Goal: Information Seeking & Learning: Learn about a topic

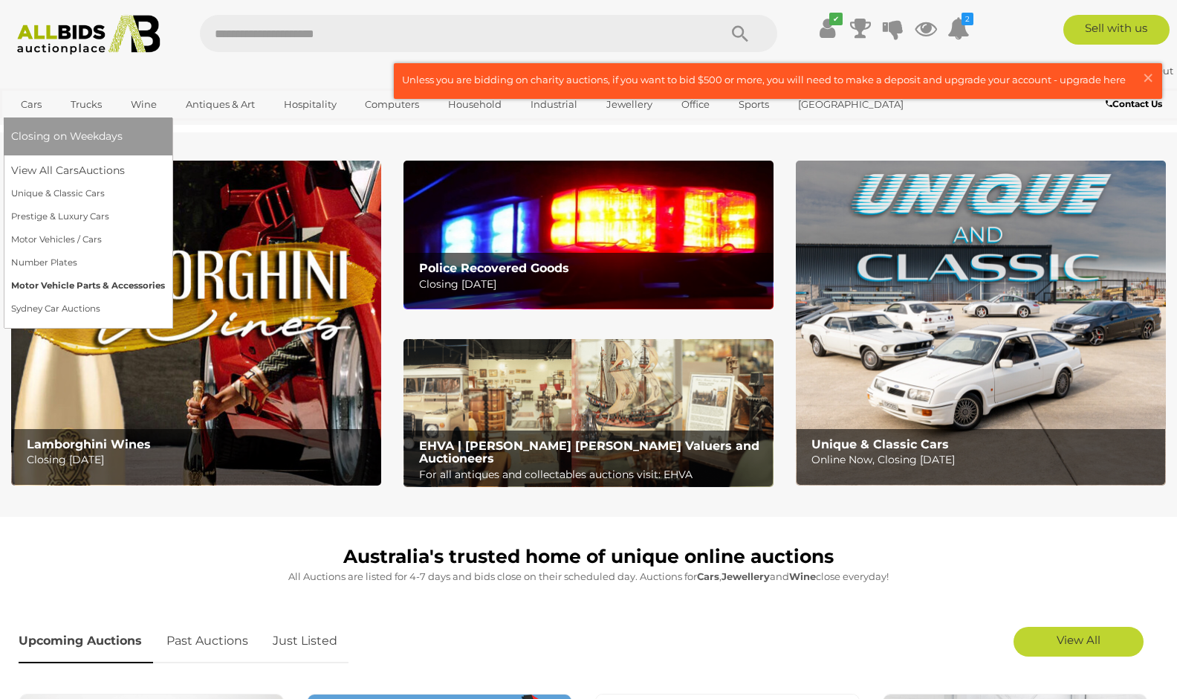
click at [48, 288] on link "Motor Vehicle Parts & Accessories" at bounding box center [88, 285] width 154 height 23
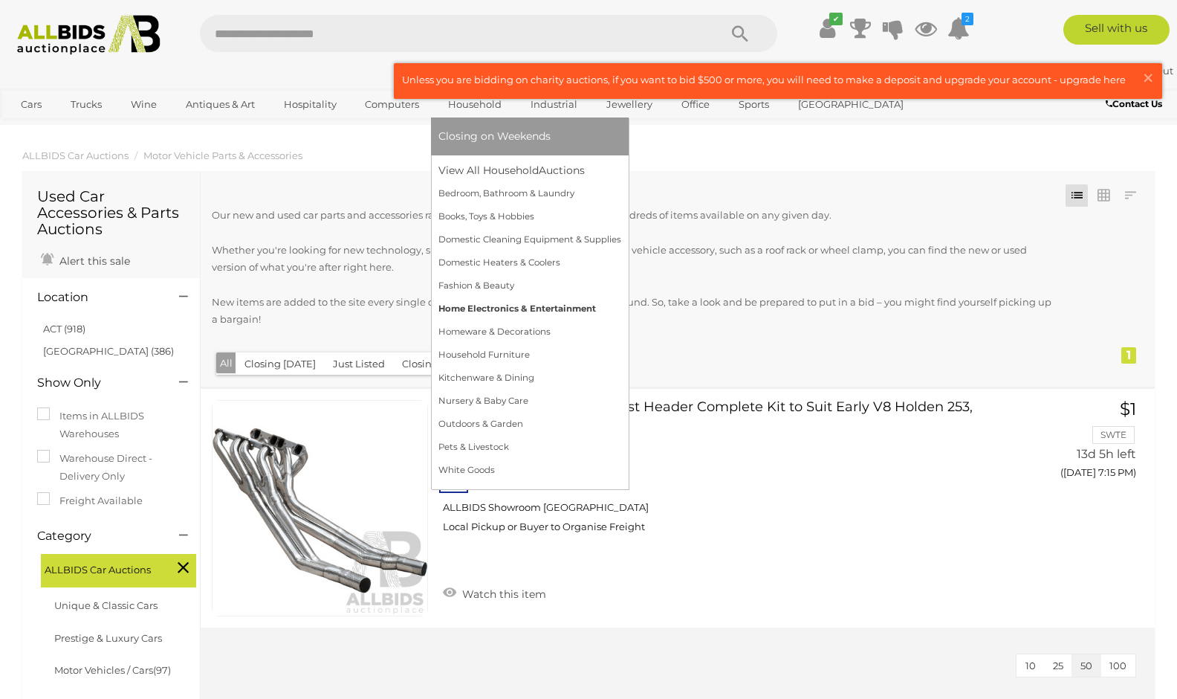
click at [515, 302] on link "Home Electronics & Entertainment" at bounding box center [529, 308] width 183 height 23
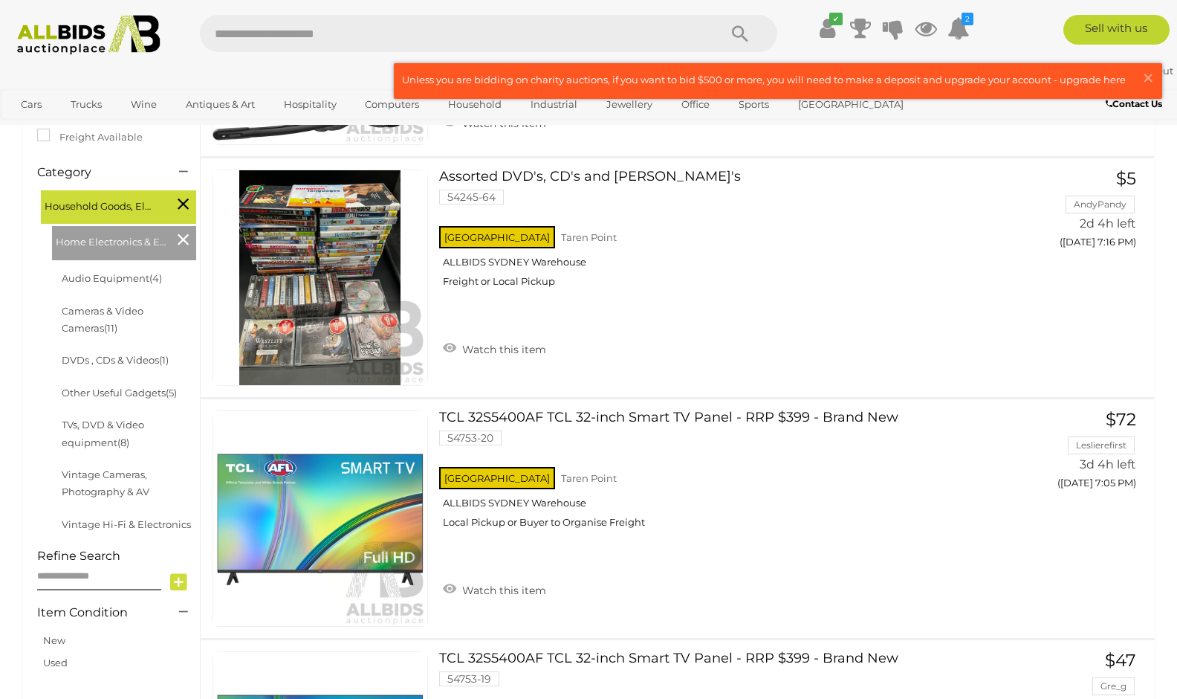
scroll to position [149, 0]
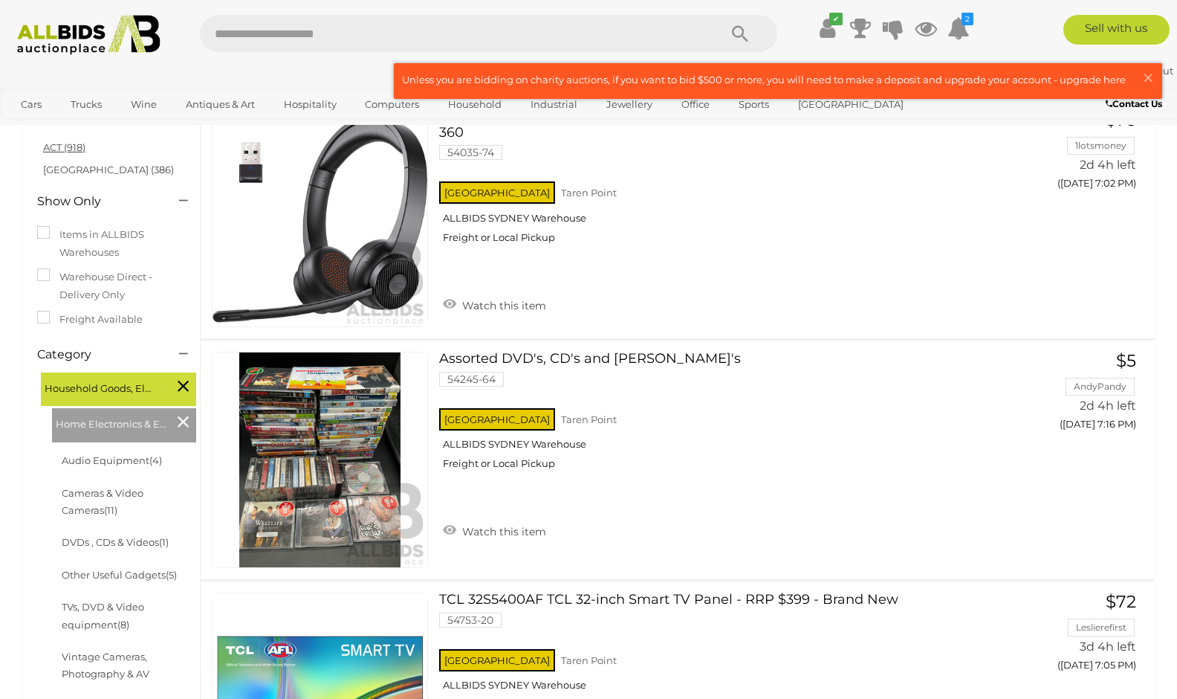
click at [82, 145] on link "ACT (918)" at bounding box center [64, 147] width 42 height 12
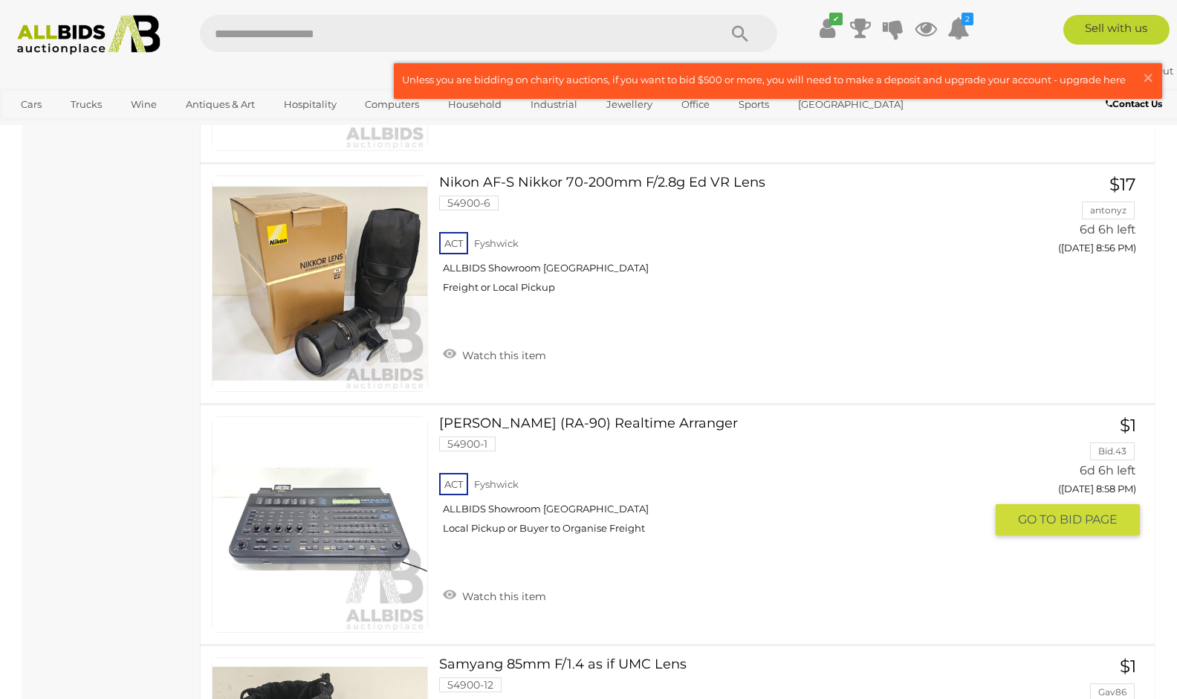
scroll to position [4385, 0]
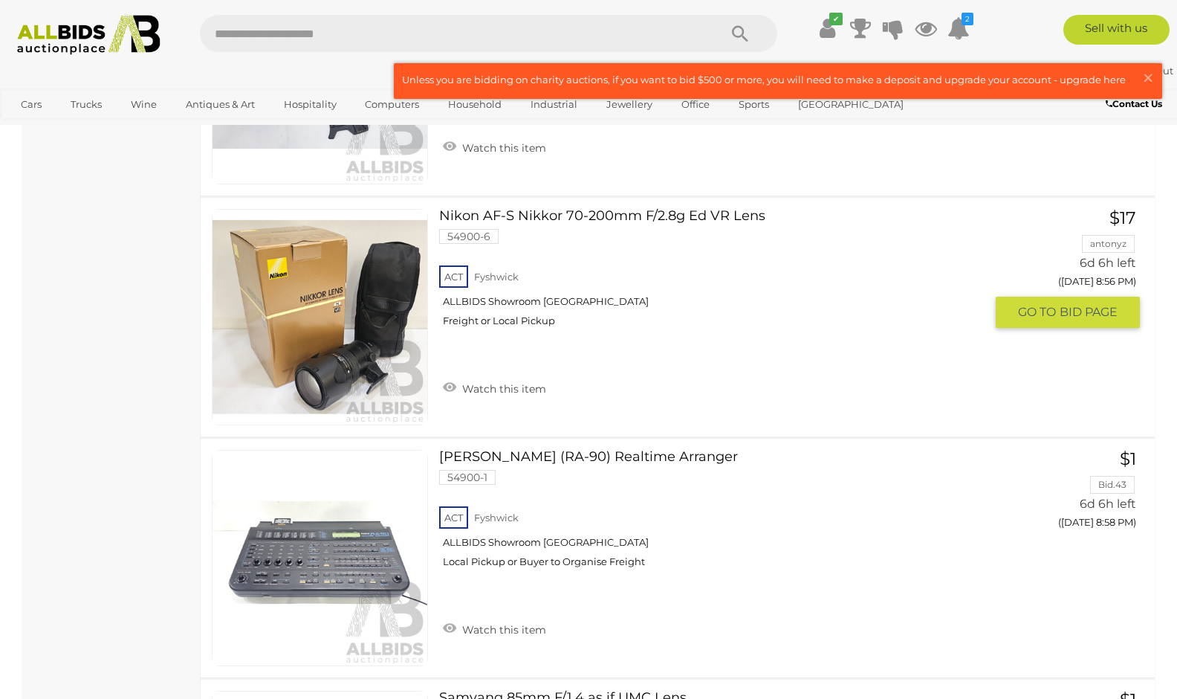
click at [558, 219] on link "Nikon AF-S Nikkor 70-200mm F/2.8g Ed VR Lens 54900-6 ACT Fyshwick ALLBIDS Showr…" at bounding box center [717, 274] width 534 height 130
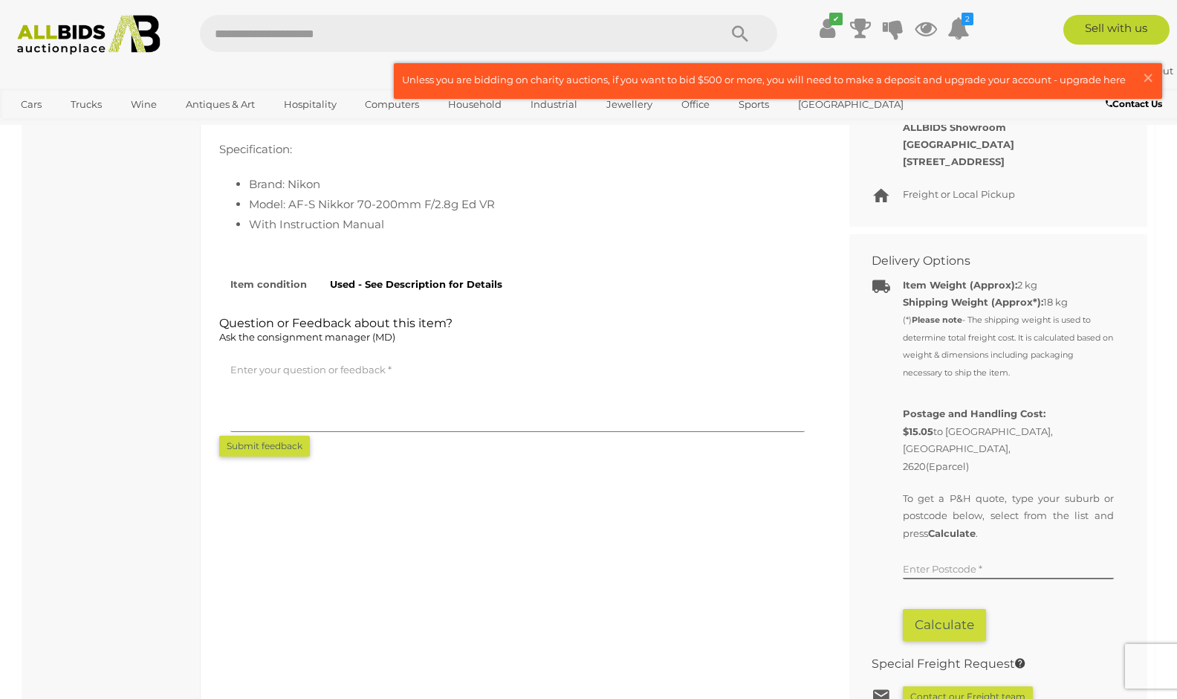
scroll to position [372, 0]
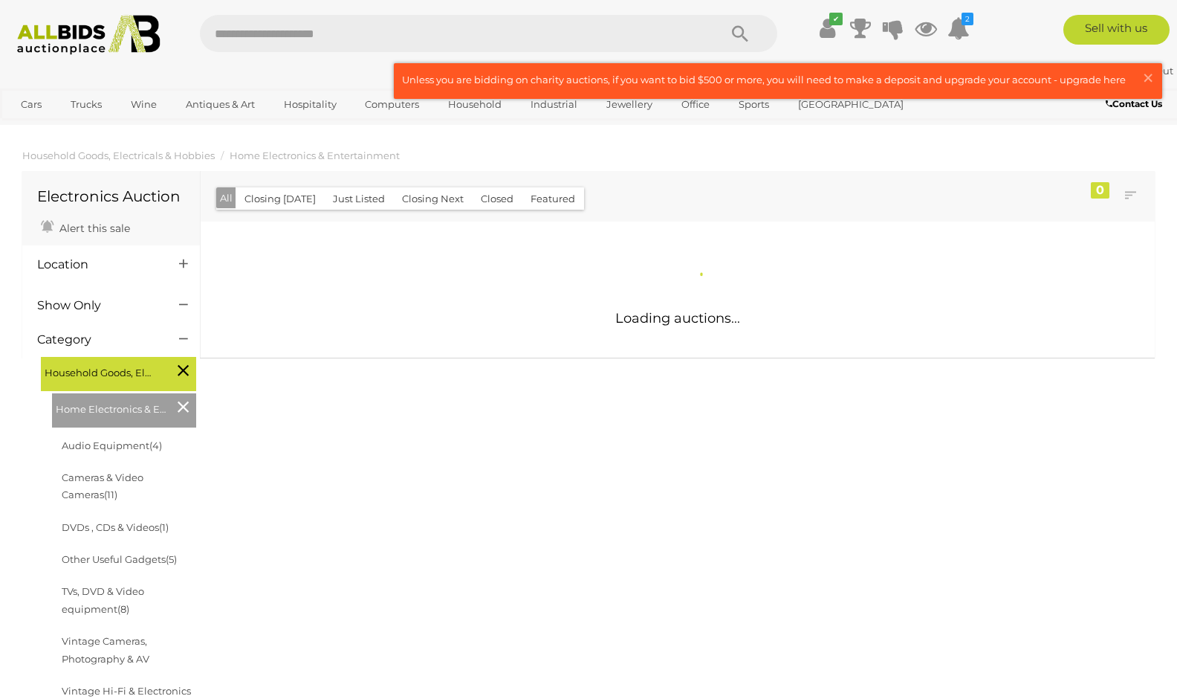
scroll to position [1053, 0]
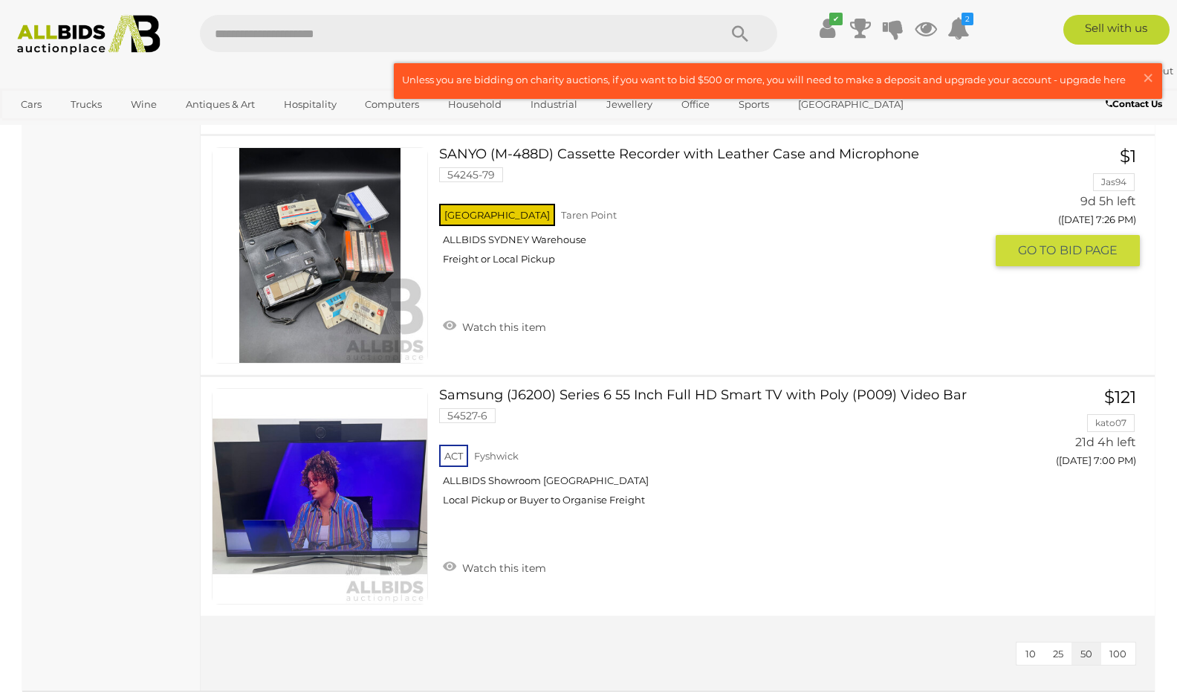
scroll to position [6823, 0]
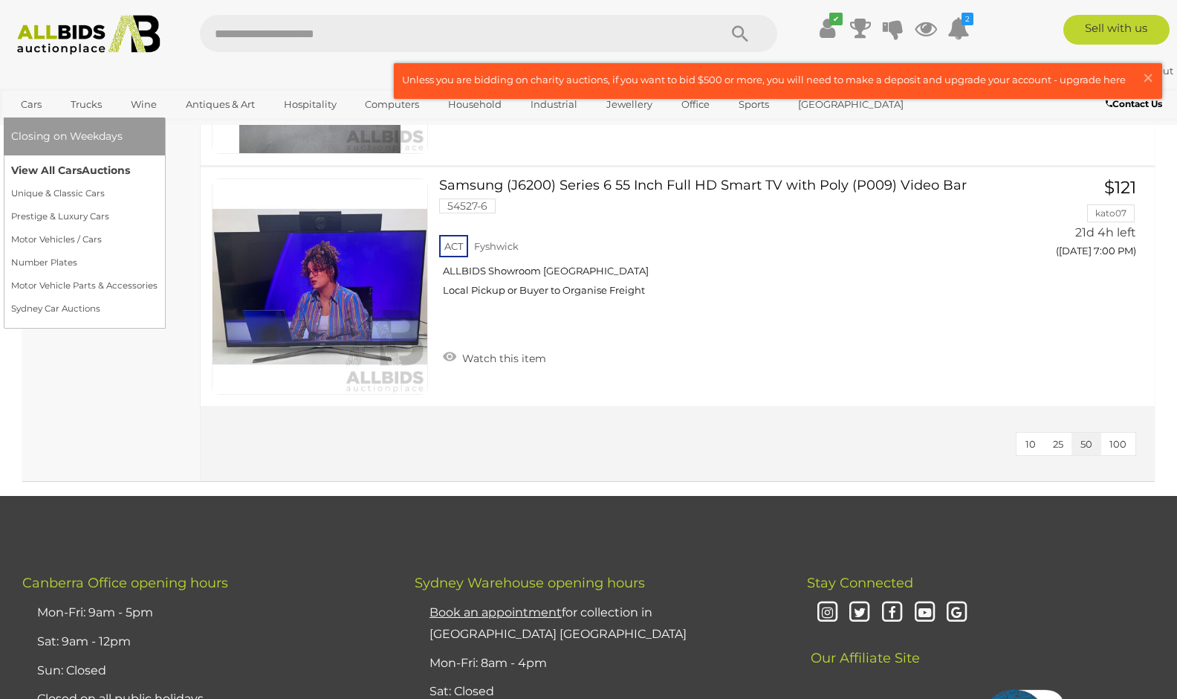
click at [46, 171] on link "View All Cars Auctions" at bounding box center [84, 170] width 146 height 23
